Goal: Navigation & Orientation: Find specific page/section

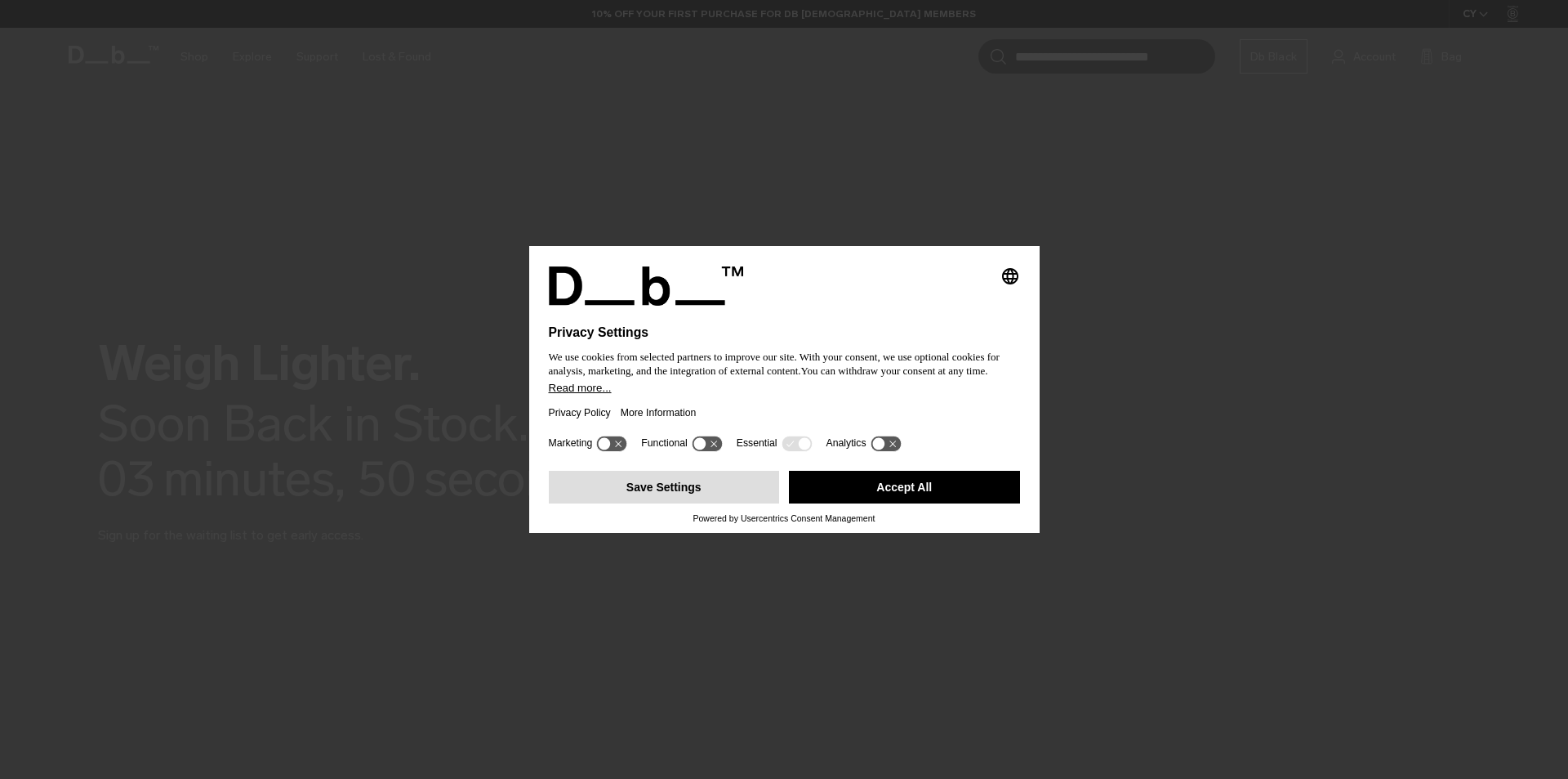
click at [730, 488] on button "Save Settings" at bounding box center [664, 486] width 231 height 33
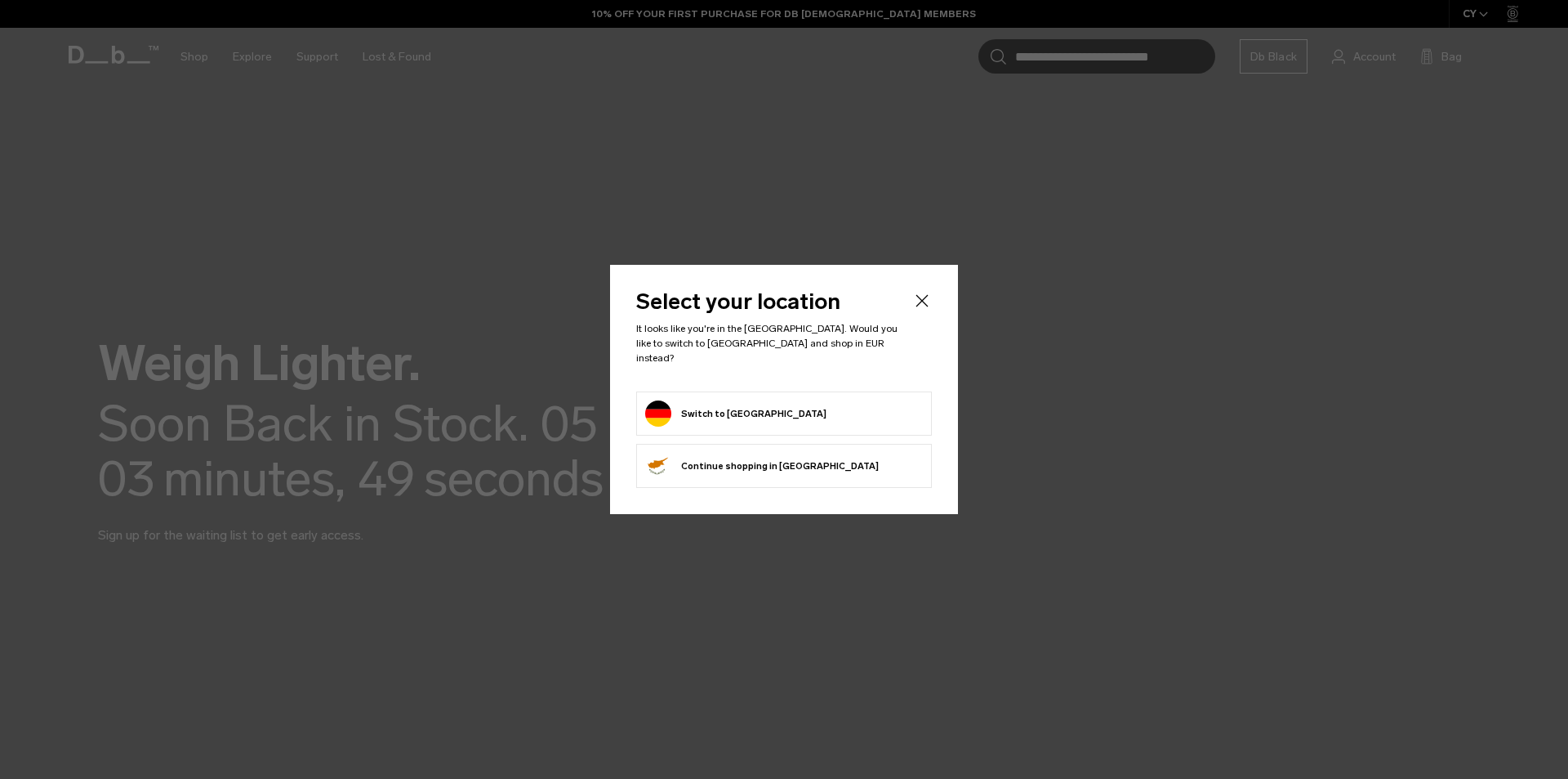
click at [759, 404] on button "Switch to Germany" at bounding box center [736, 413] width 181 height 26
click at [692, 405] on button "Switch to Germany" at bounding box center [736, 413] width 181 height 26
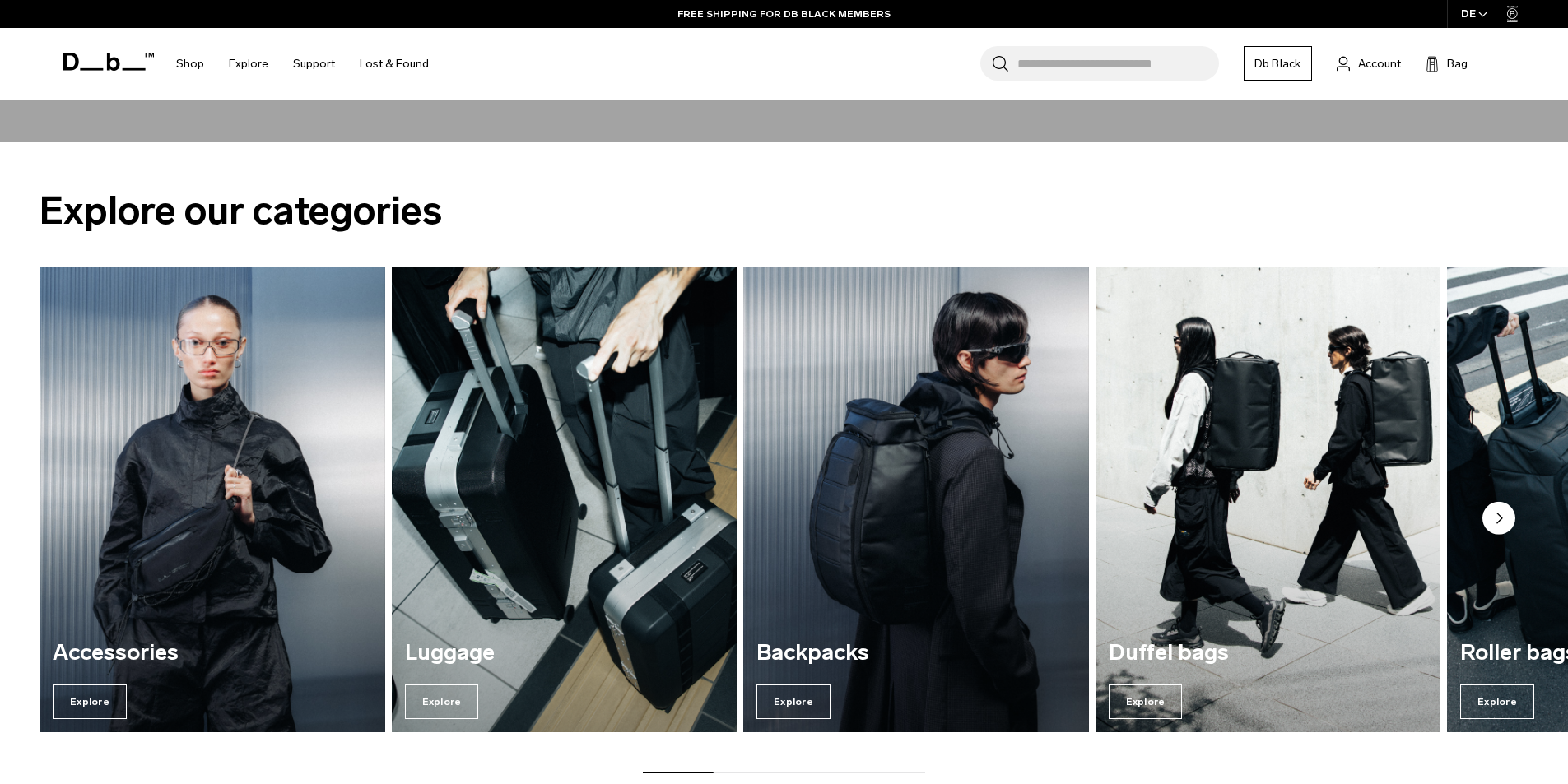
scroll to position [905, 0]
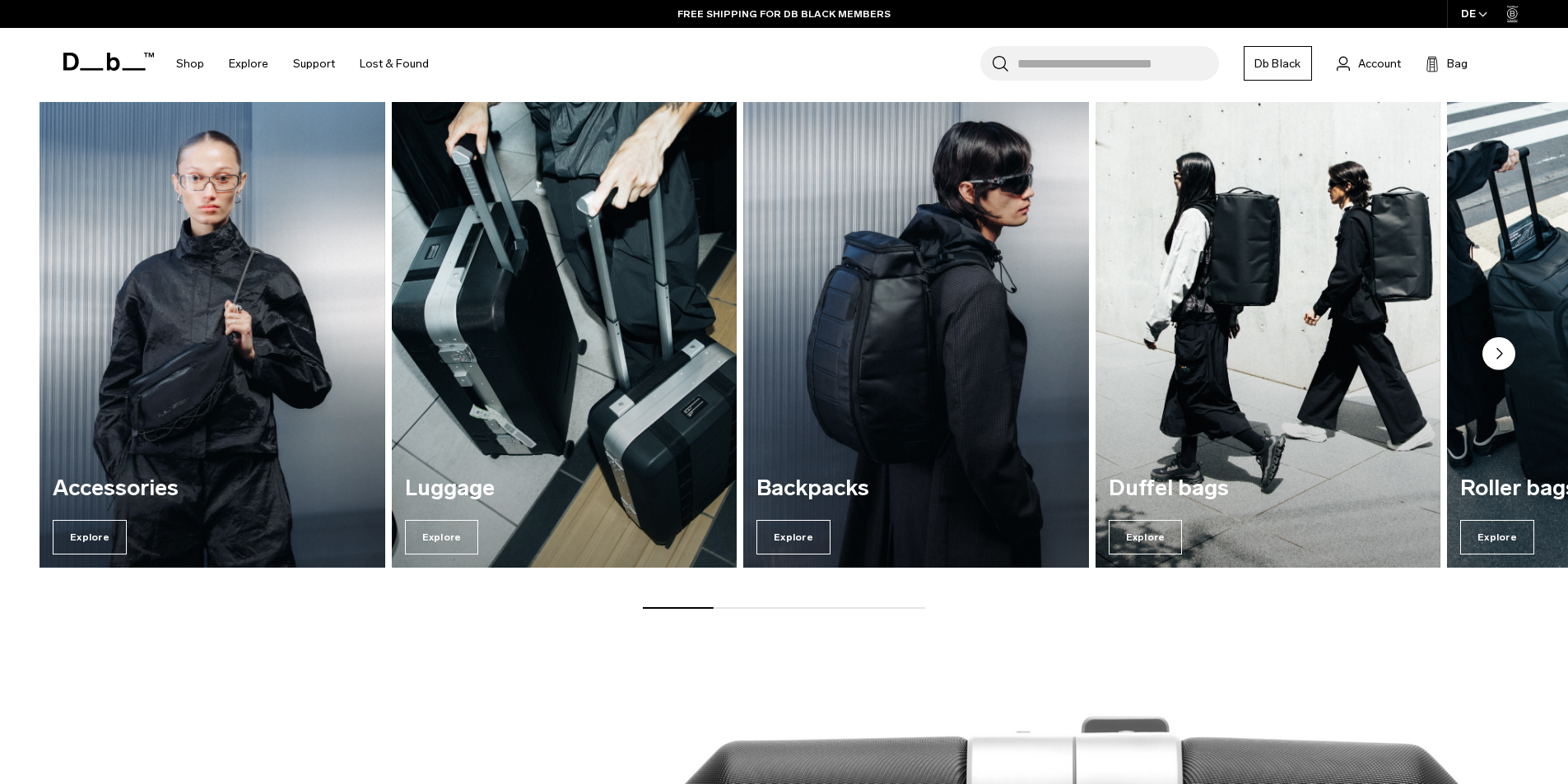
click at [800, 380] on img "3 / 7" at bounding box center [916, 334] width 356 height 480
